Goal: Information Seeking & Learning: Learn about a topic

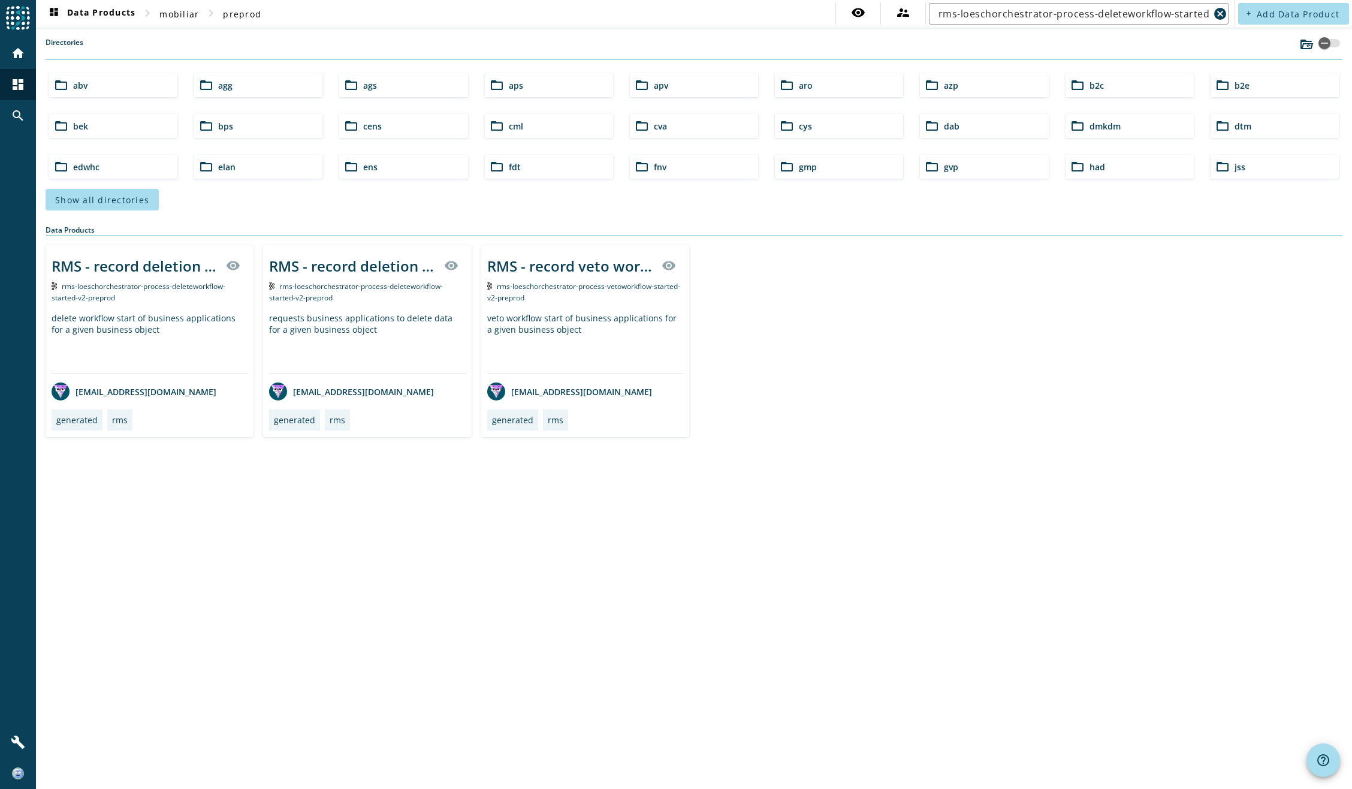
click at [438, 312] on div "requests business applications to delete data for a given business object" at bounding box center [367, 342] width 196 height 61
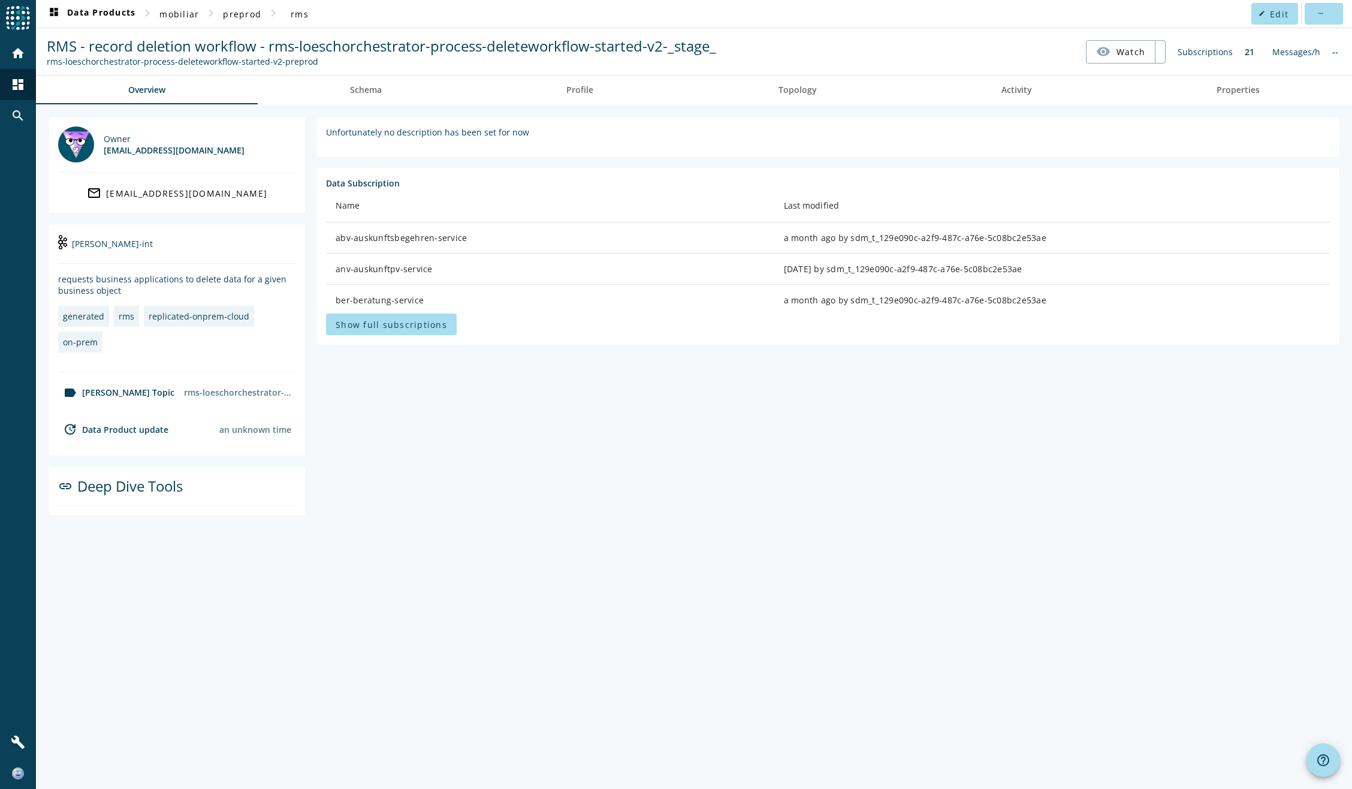
click at [540, 467] on section "Unfortunately no description has been set for now Data Subscription Name Last m…" at bounding box center [823, 316] width 1034 height 400
click at [369, 86] on span "Schema" at bounding box center [366, 90] width 32 height 8
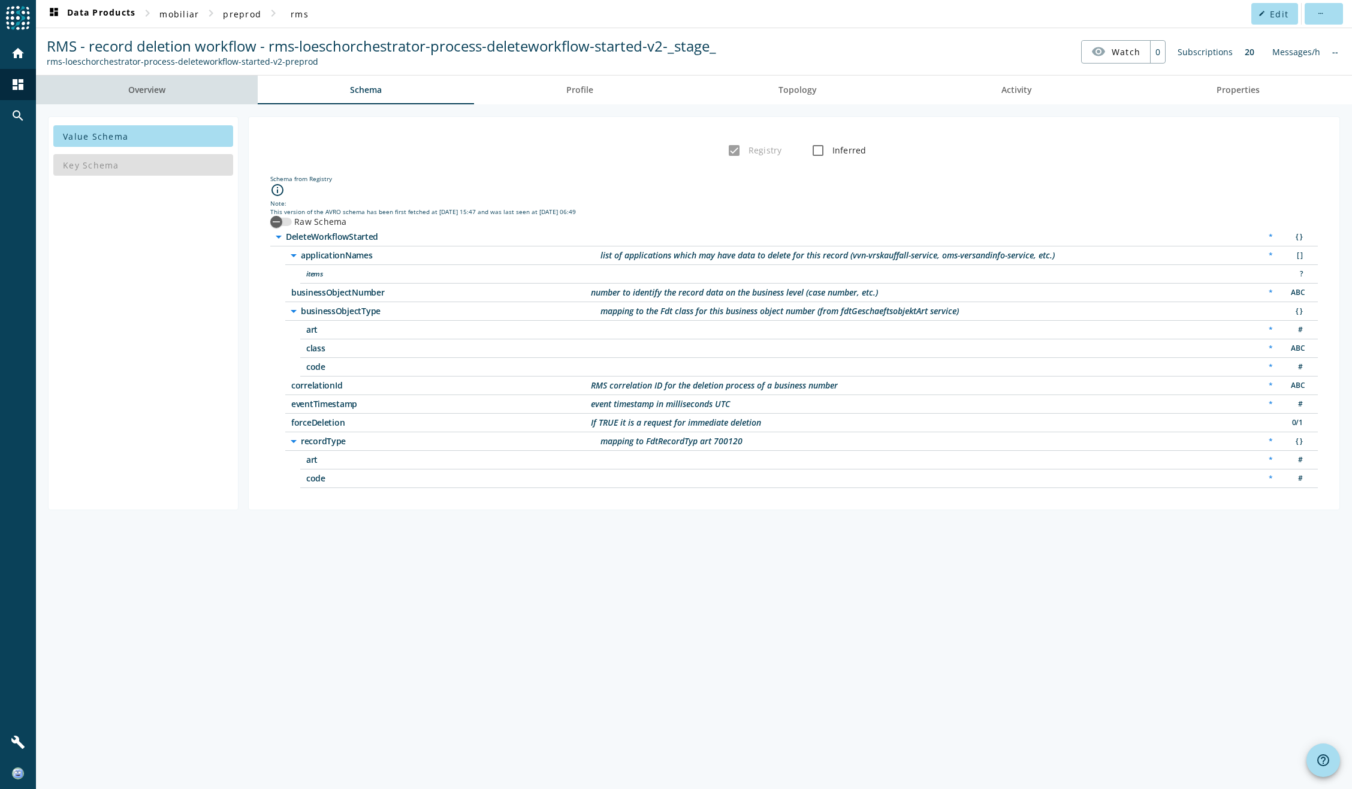
click at [153, 89] on span "Overview" at bounding box center [146, 90] width 37 height 8
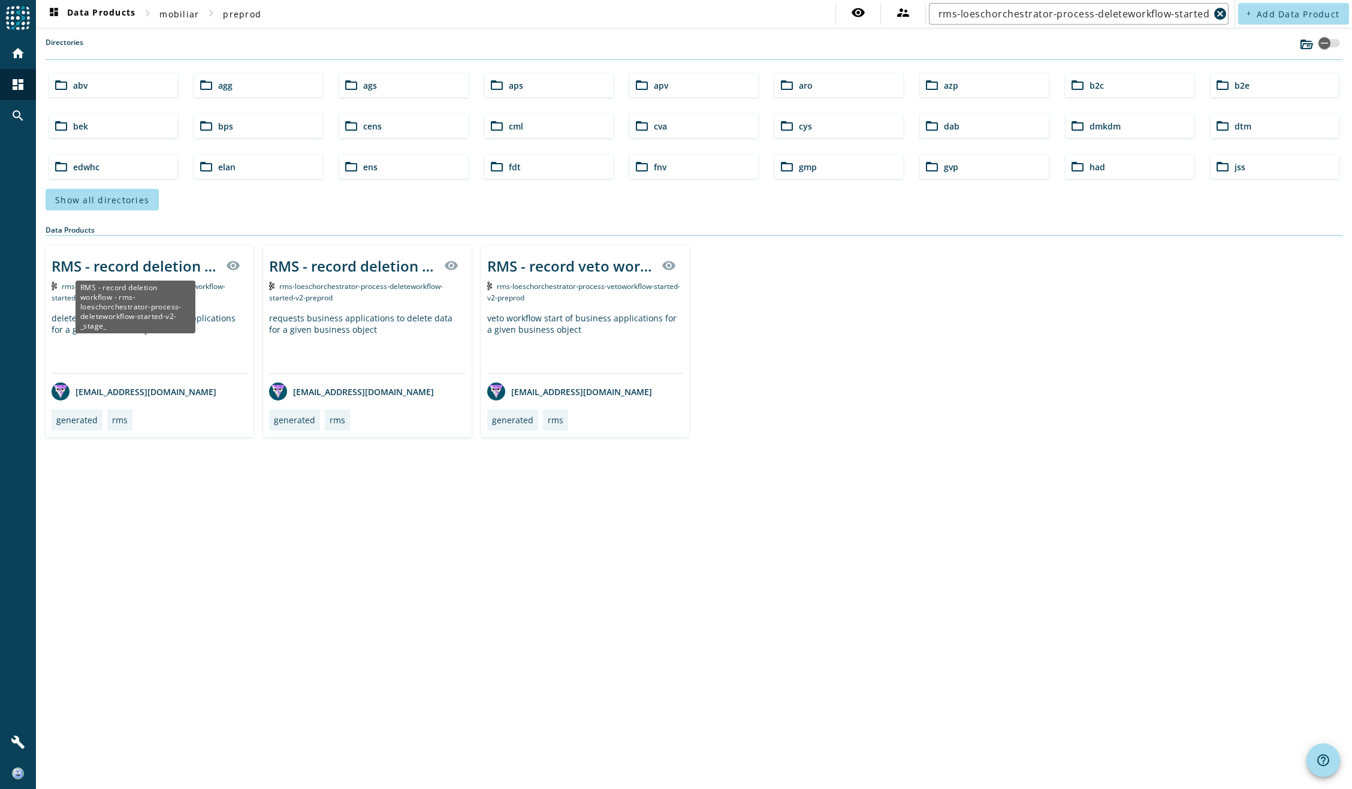
click at [175, 262] on div "RMS - record deletion workflow - rms-loeschorchestrator-process-deleteworkflow-…" at bounding box center [135, 266] width 167 height 20
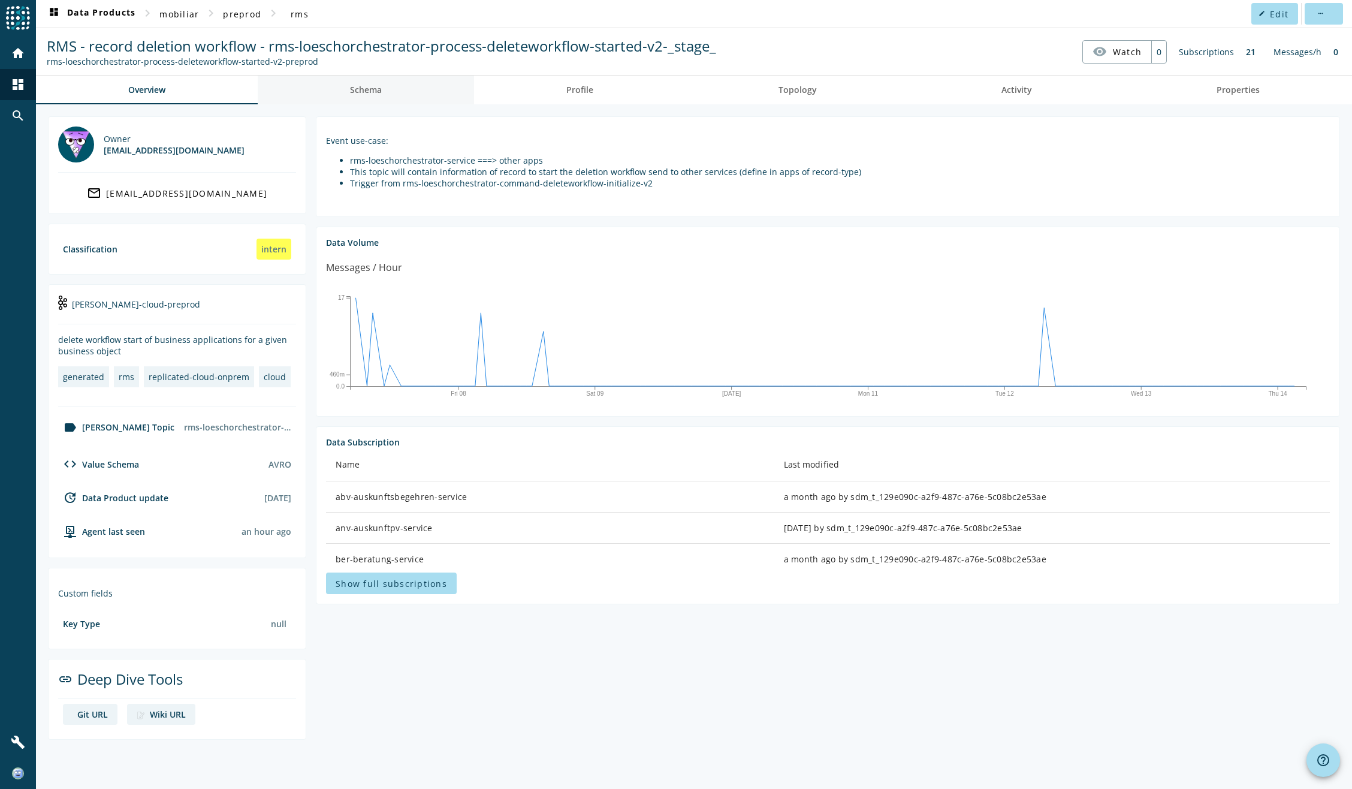
click at [359, 87] on span "Schema" at bounding box center [366, 90] width 32 height 8
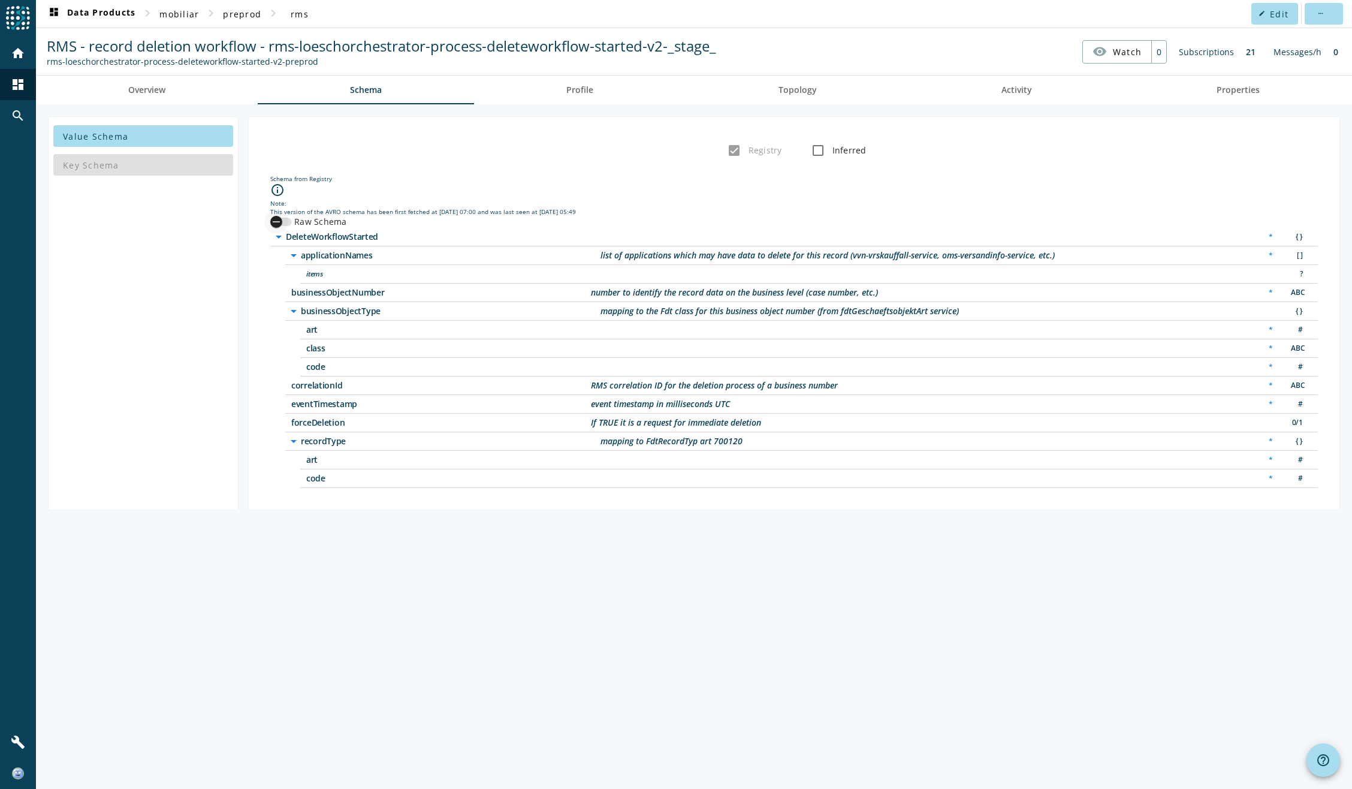
click at [279, 221] on icon "button" at bounding box center [276, 221] width 11 height 11
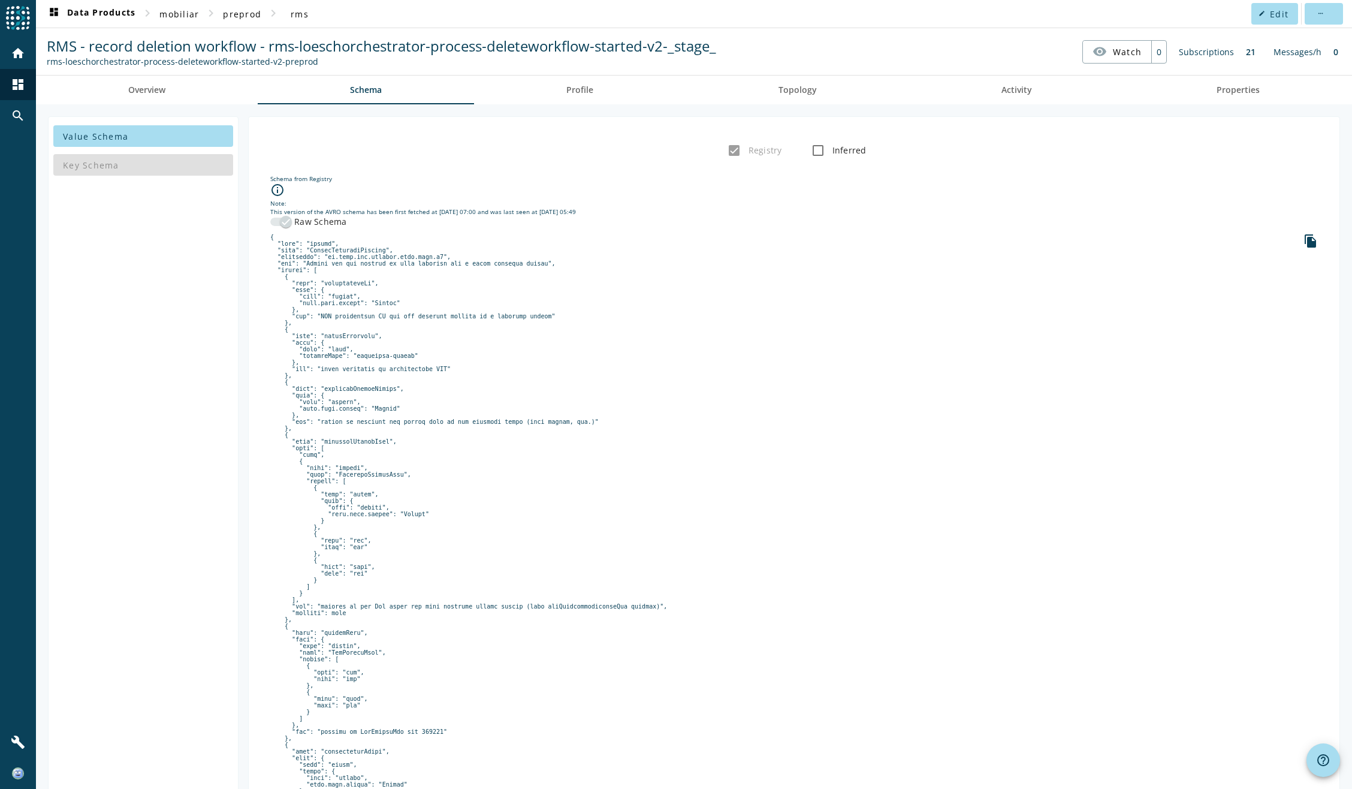
click at [463, 351] on pre at bounding box center [793, 563] width 1047 height 659
click at [1303, 241] on icon "file_copy" at bounding box center [1310, 241] width 14 height 14
